Goal: Task Accomplishment & Management: Manage account settings

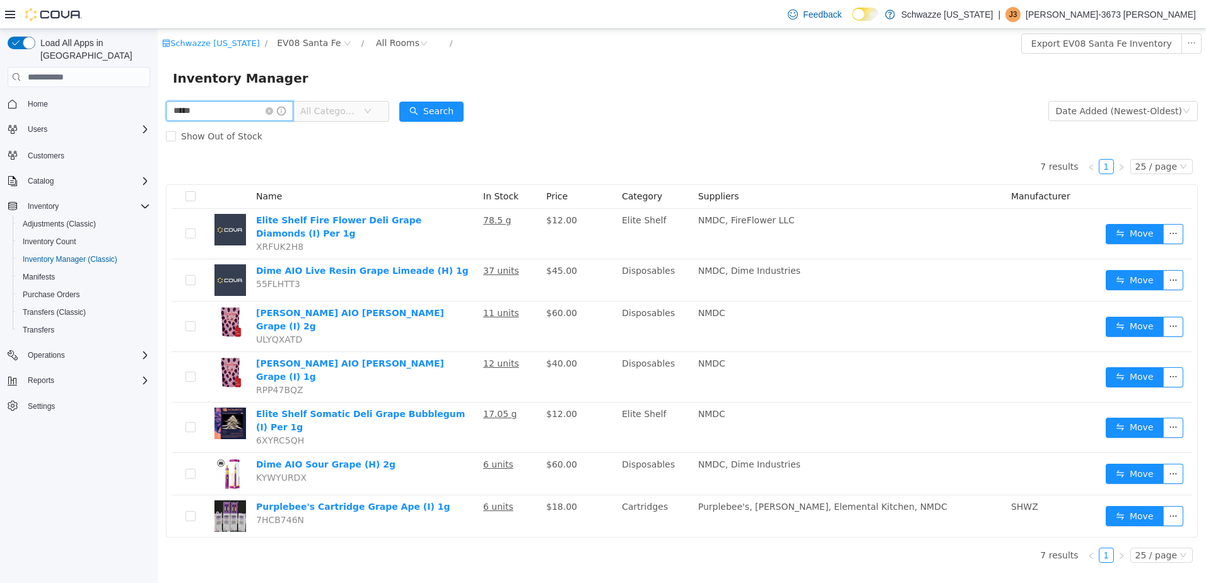
drag, startPoint x: 220, startPoint y: 116, endPoint x: 112, endPoint y: 127, distance: 109.1
click at [158, 127] on html "Schwazze [US_STATE] / EV08 Santa Fe / All Rooms / Export EV08 Santa Fe Inventor…" at bounding box center [682, 306] width 1049 height 554
type input "*******"
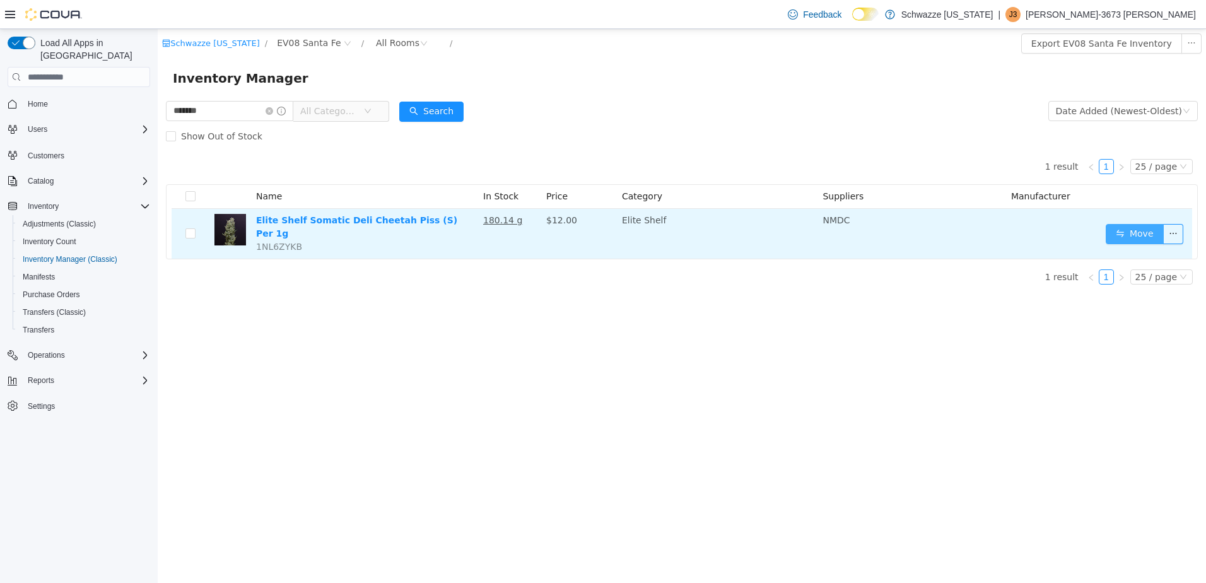
click at [1110, 228] on button "Move" at bounding box center [1135, 234] width 58 height 20
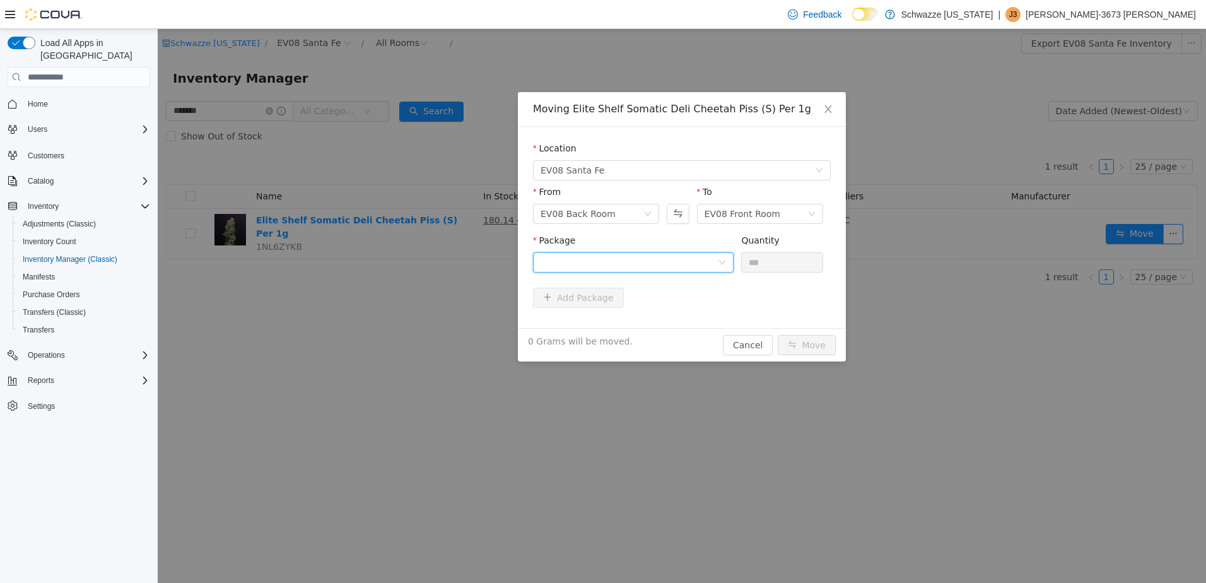
click at [583, 268] on div at bounding box center [629, 262] width 177 height 19
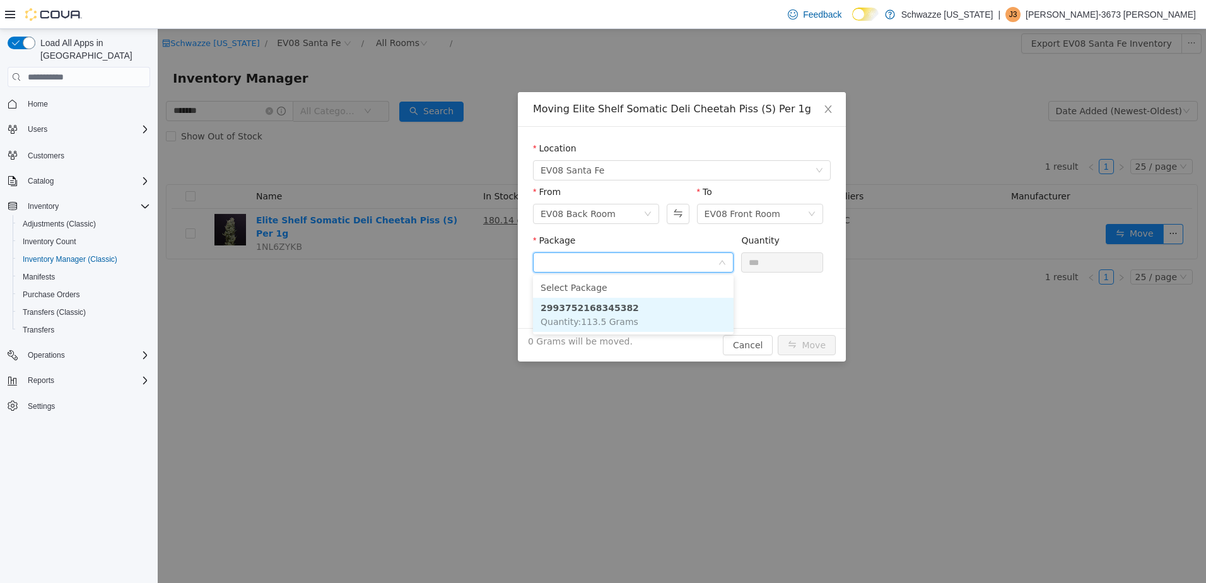
click at [625, 321] on span "Quantity : 113.5 Grams" at bounding box center [590, 322] width 98 height 10
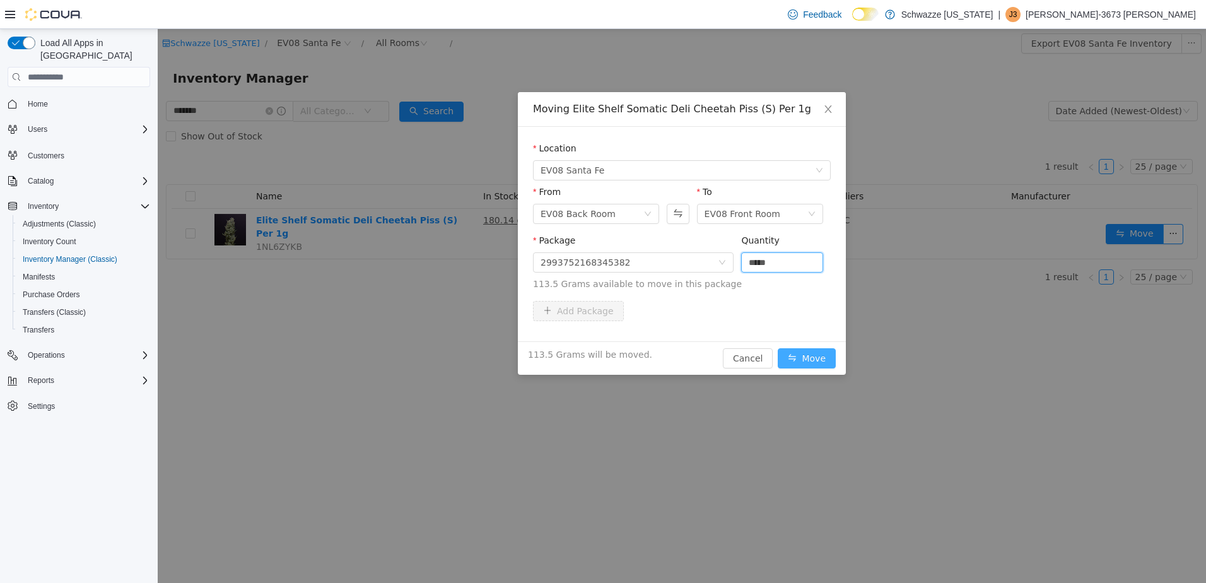
type input "*****"
click at [819, 364] on button "Move" at bounding box center [807, 358] width 58 height 20
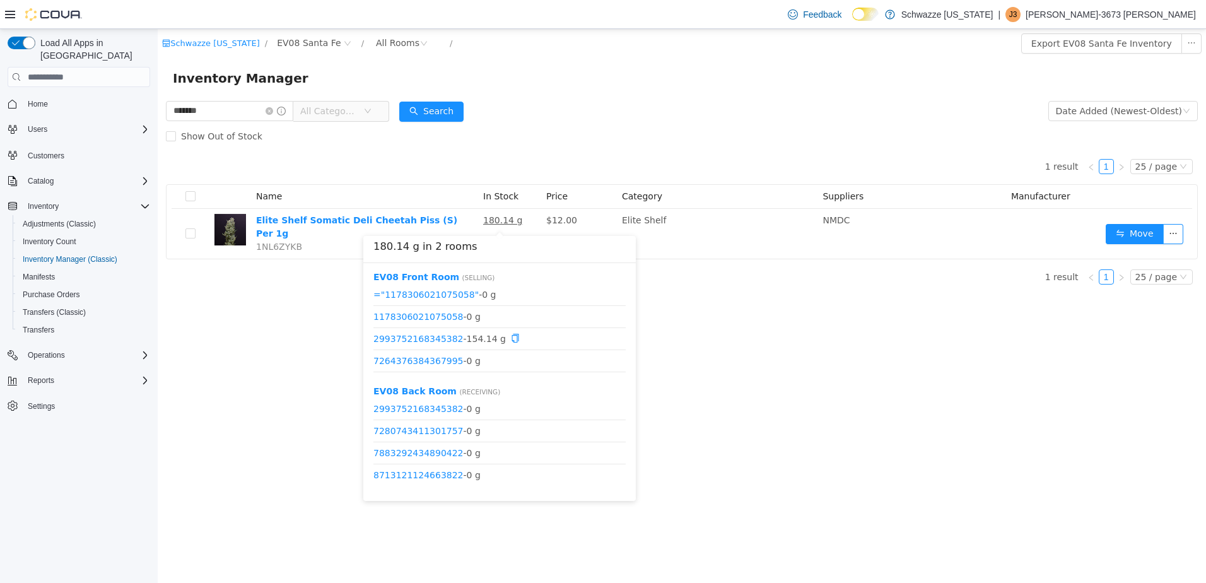
scroll to position [60, 0]
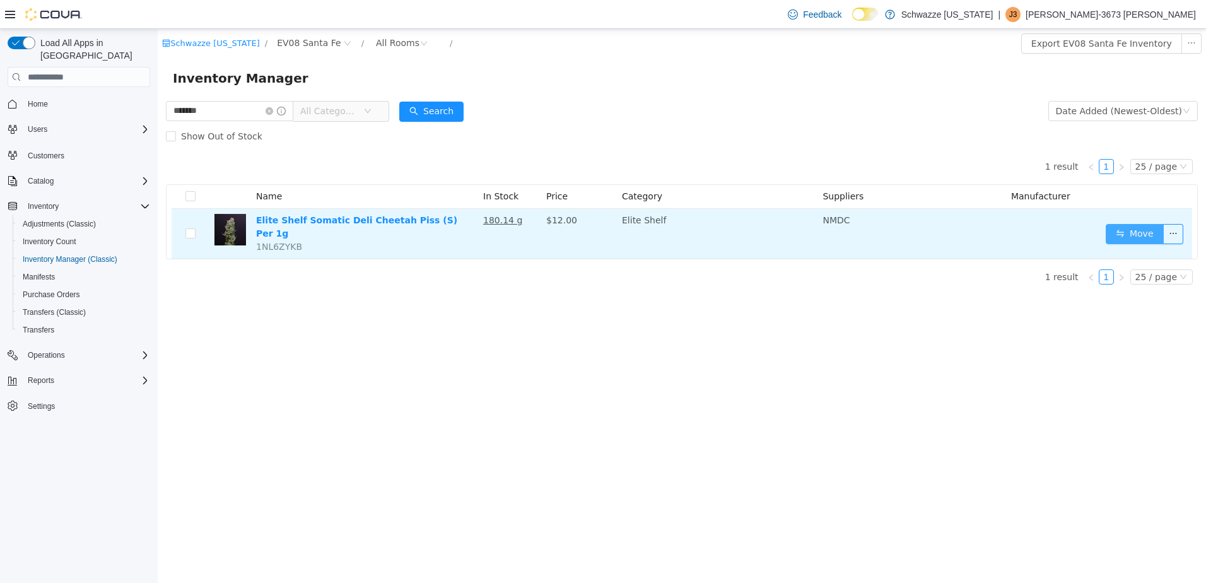
click at [1122, 224] on button "Move" at bounding box center [1135, 234] width 58 height 20
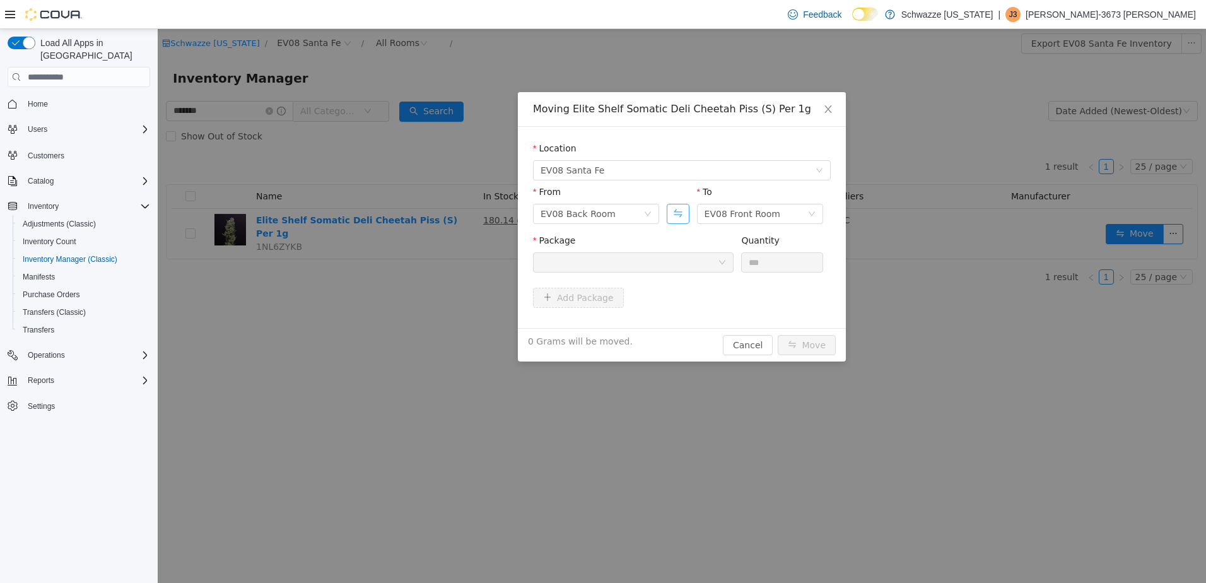
click at [681, 212] on button "Swap" at bounding box center [678, 214] width 22 height 20
click at [611, 258] on div at bounding box center [629, 262] width 177 height 19
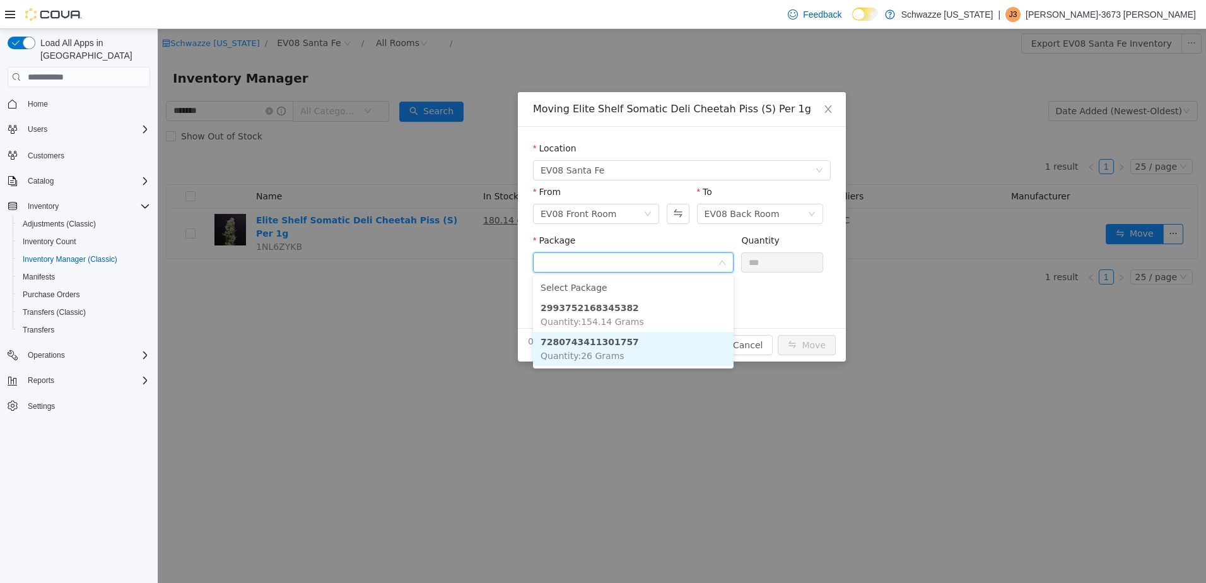
click at [613, 353] on span "Quantity : 26 Grams" at bounding box center [583, 356] width 84 height 10
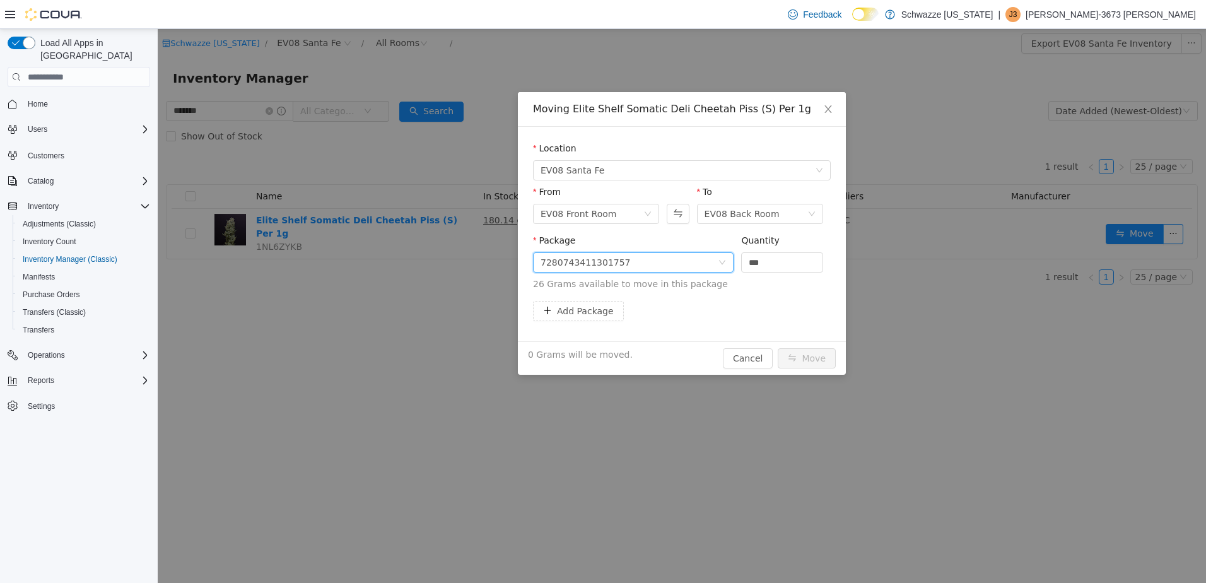
drag, startPoint x: 764, startPoint y: 262, endPoint x: 637, endPoint y: 262, distance: 127.5
click at [678, 264] on span "Package 7280743411301757 Quantity *** 26 Grams available to move in this package" at bounding box center [682, 263] width 298 height 56
type input "****"
click at [794, 350] on button "Move" at bounding box center [807, 358] width 58 height 20
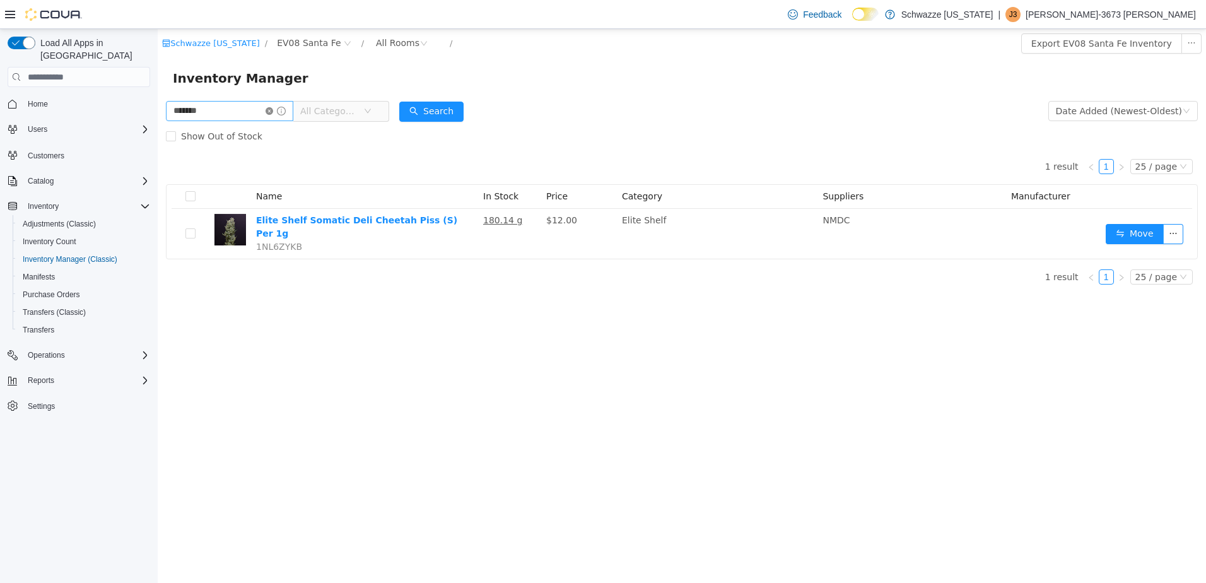
click at [273, 112] on icon "icon: close-circle" at bounding box center [270, 111] width 8 height 8
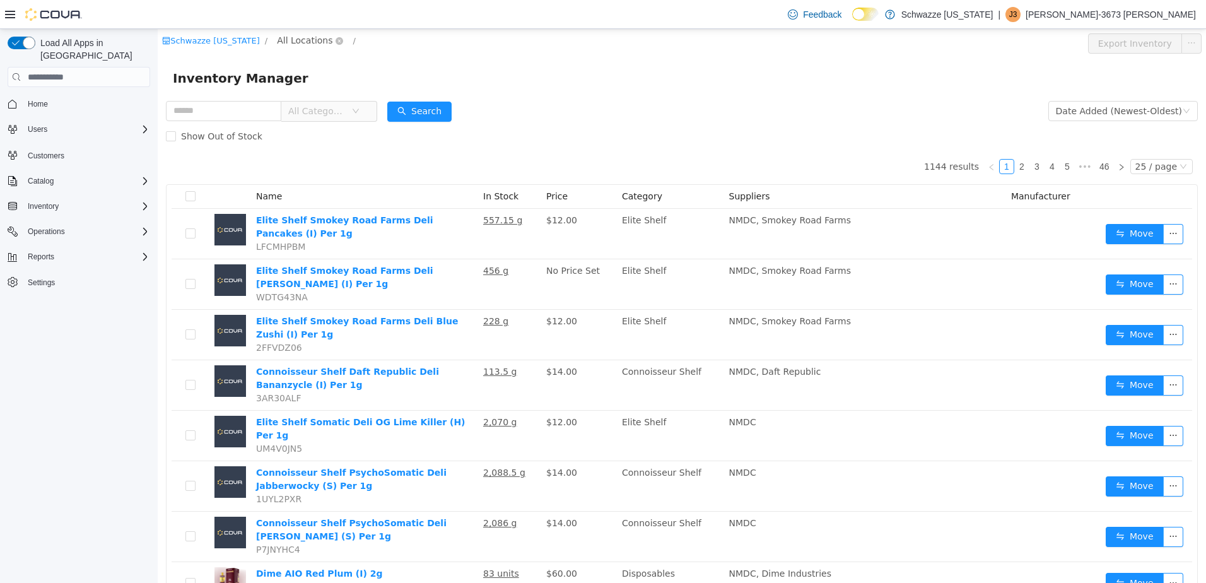
click at [300, 42] on span "All Locations" at bounding box center [305, 40] width 56 height 14
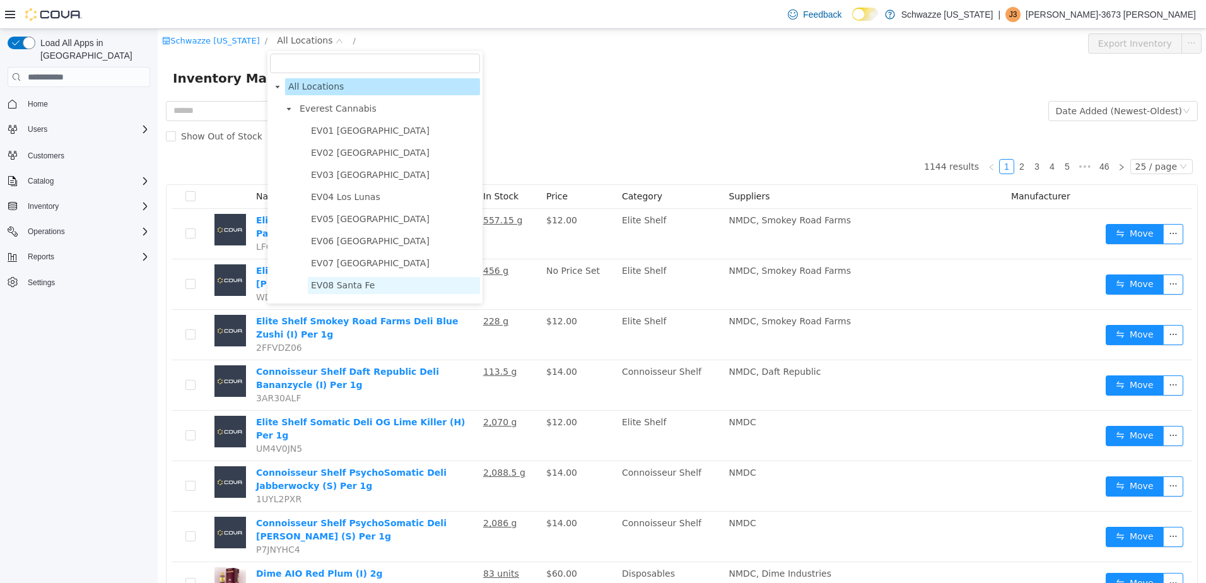
click at [349, 290] on span "EV08 Santa Fe" at bounding box center [343, 285] width 64 height 10
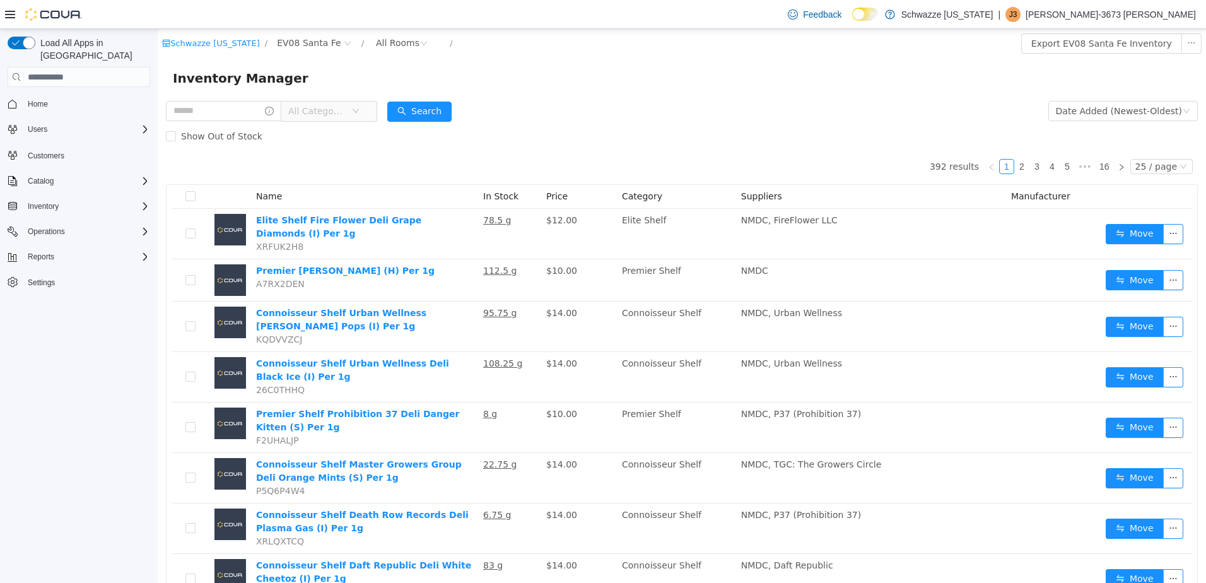
click at [500, 117] on form "All Categories Date Added (Newest-Oldest) Search Show Out of Stock" at bounding box center [682, 123] width 1032 height 50
click at [195, 104] on input "text" at bounding box center [223, 111] width 115 height 20
type input "*"
type input "*********"
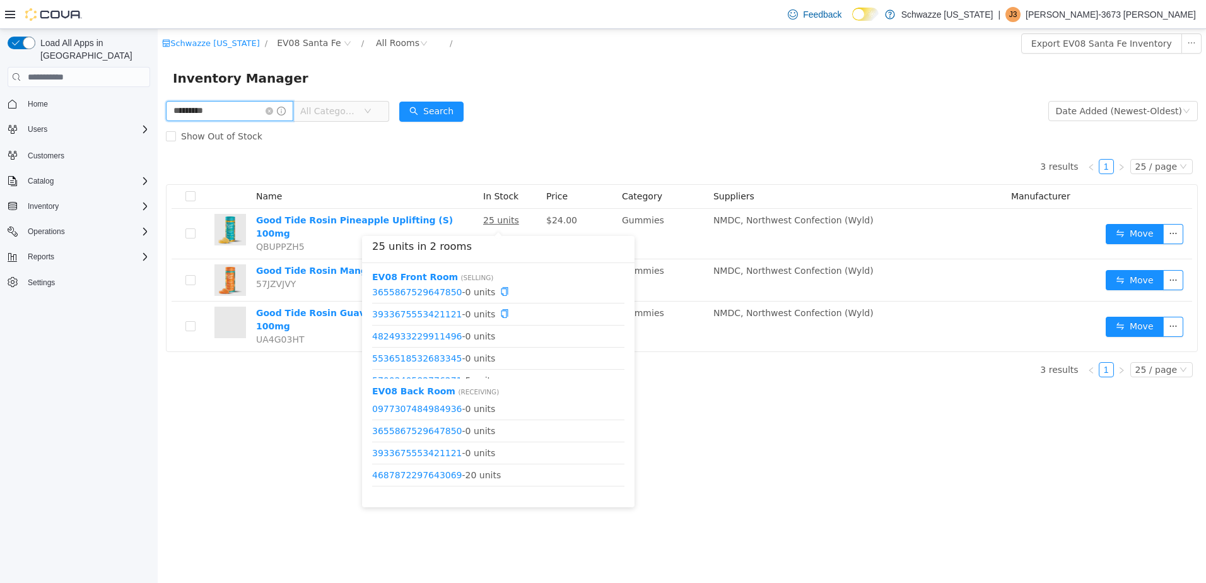
scroll to position [38, 0]
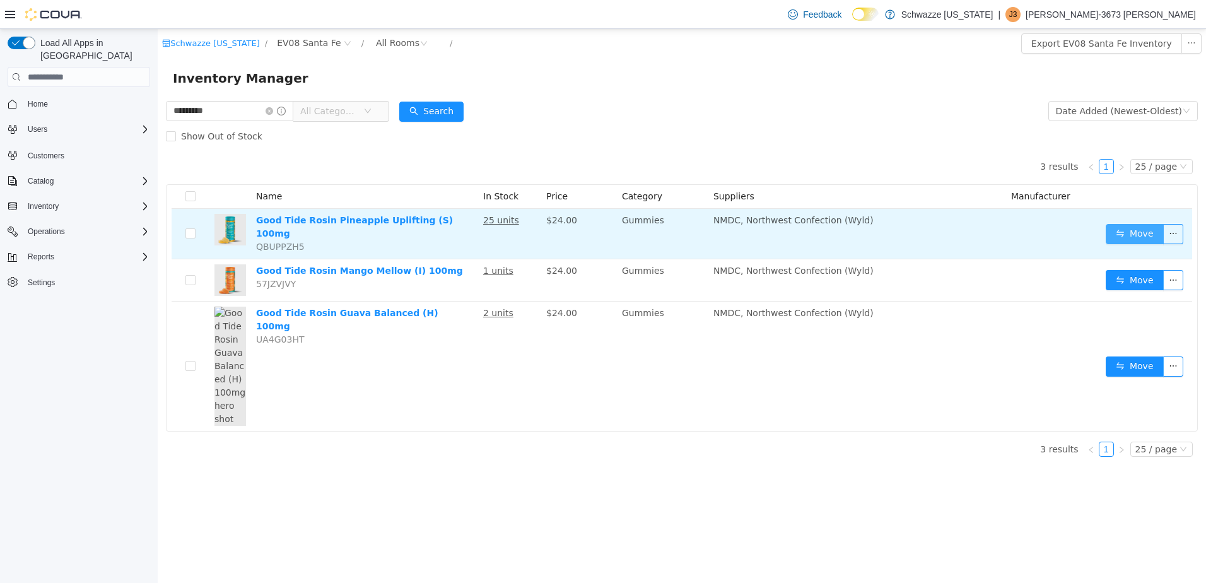
click at [1119, 229] on button "Move" at bounding box center [1135, 234] width 58 height 20
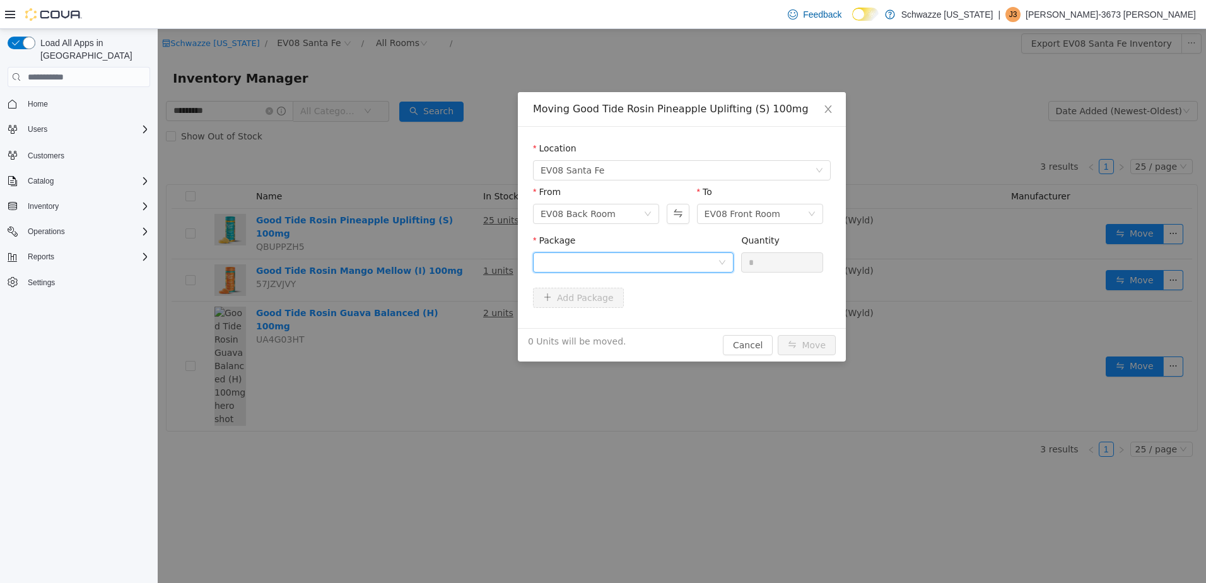
click at [625, 266] on div at bounding box center [629, 262] width 177 height 19
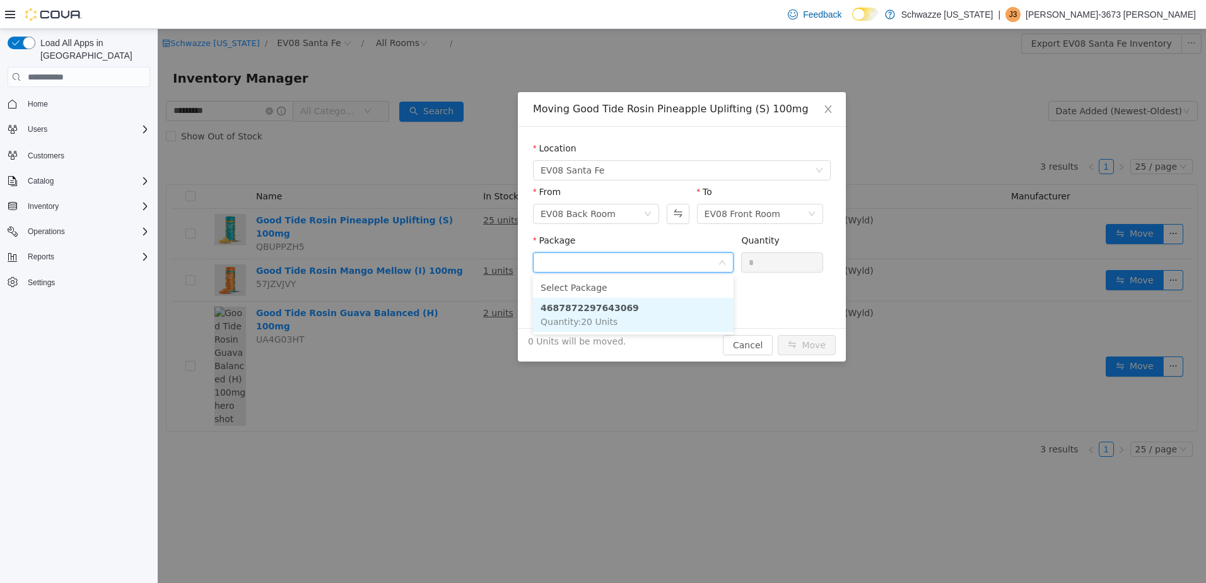
click at [631, 313] on li "4687872297643069 Quantity : 20 Units" at bounding box center [633, 315] width 201 height 34
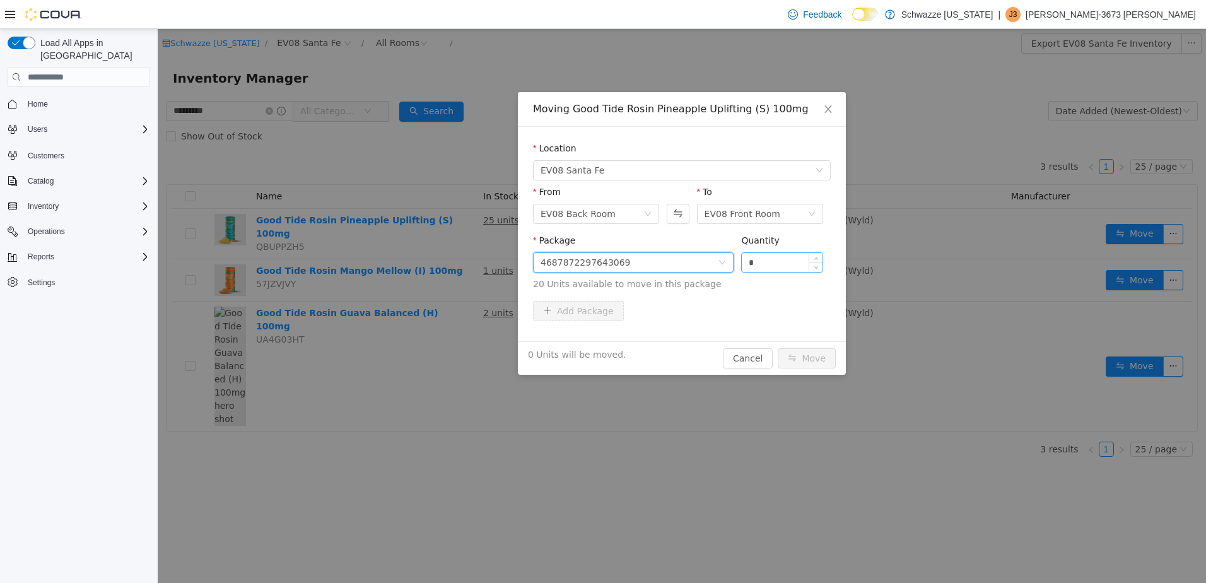
click at [750, 264] on input "*" at bounding box center [782, 262] width 81 height 19
type input "**"
click at [800, 359] on button "Move" at bounding box center [807, 358] width 58 height 20
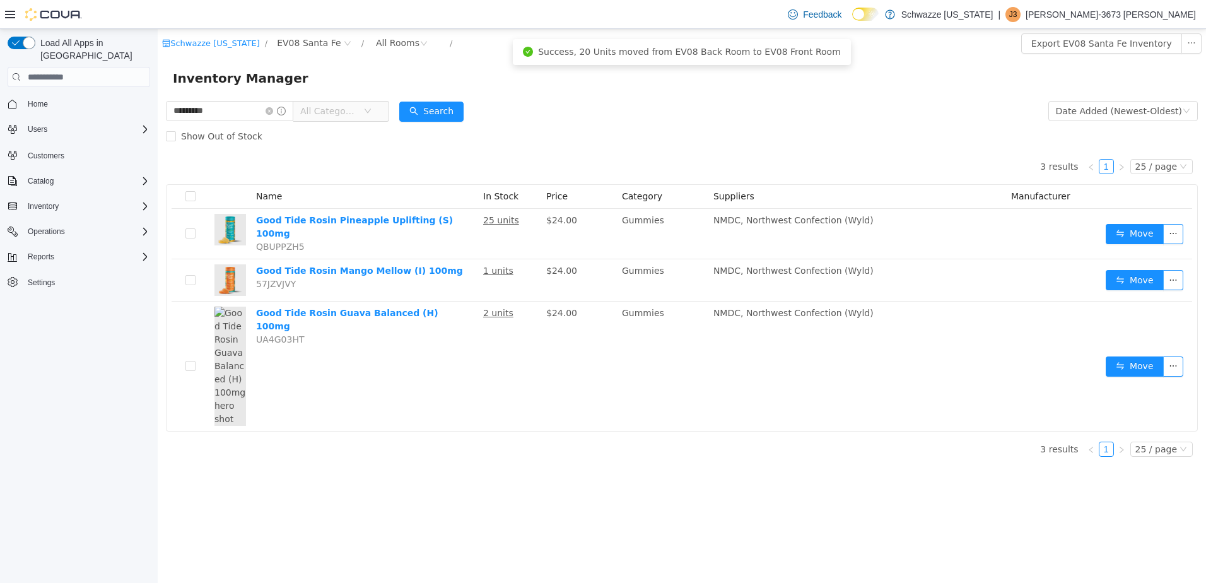
click at [729, 124] on div "Show Out of Stock" at bounding box center [682, 136] width 1032 height 25
